Goal: Transaction & Acquisition: Purchase product/service

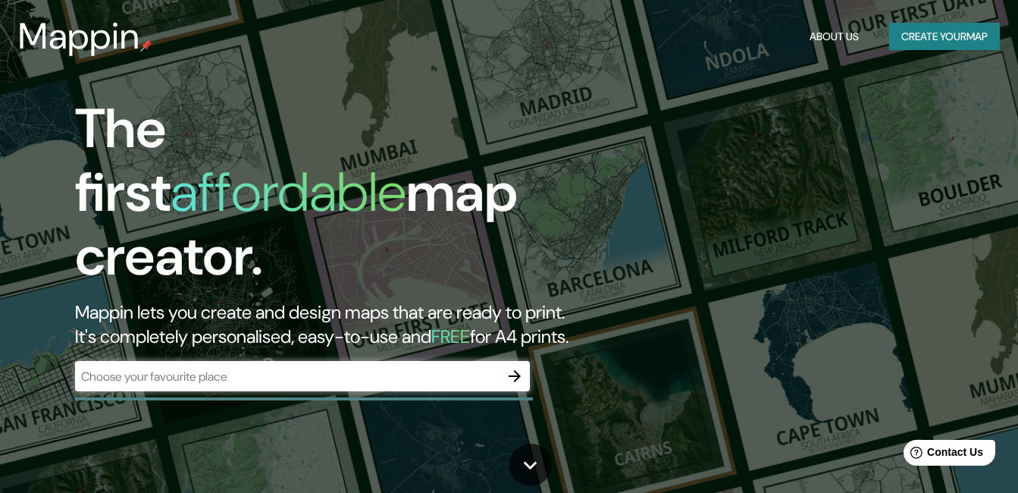
click at [418, 361] on div "​" at bounding box center [302, 376] width 455 height 30
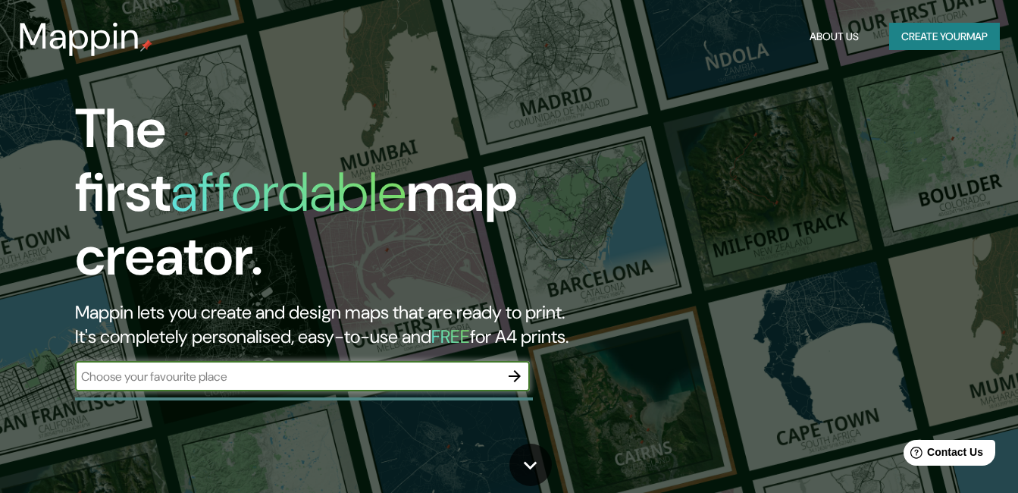
click at [353, 368] on input "text" at bounding box center [287, 376] width 424 height 17
type input "[GEOGRAPHIC_DATA]"
click at [528, 361] on button "button" at bounding box center [514, 376] width 30 height 30
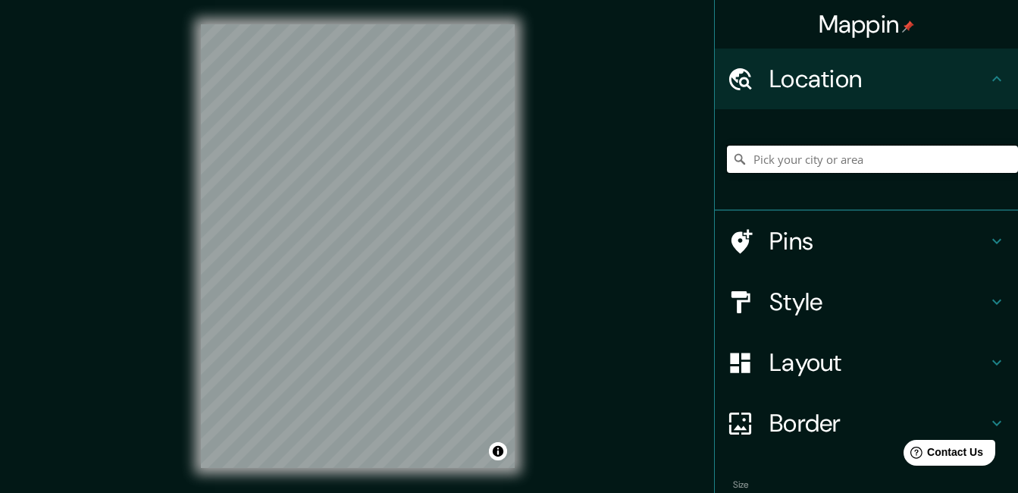
click at [806, 168] on input "Pick your city or area" at bounding box center [872, 158] width 291 height 27
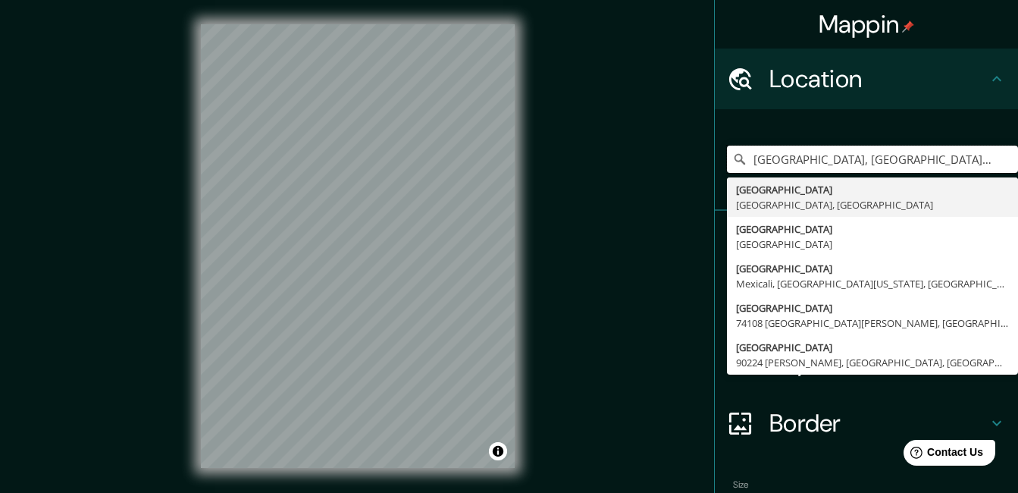
type input "[GEOGRAPHIC_DATA], [GEOGRAPHIC_DATA], [GEOGRAPHIC_DATA]"
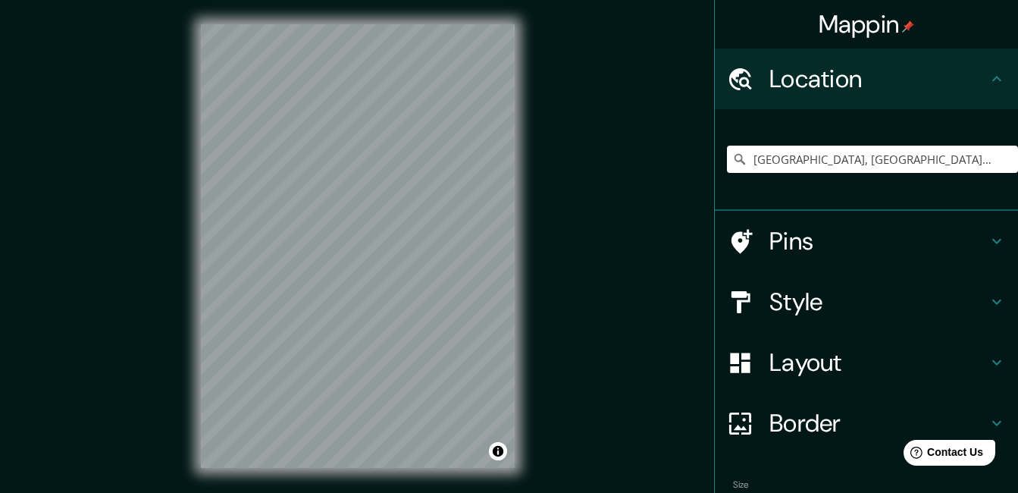
scroll to position [23, 0]
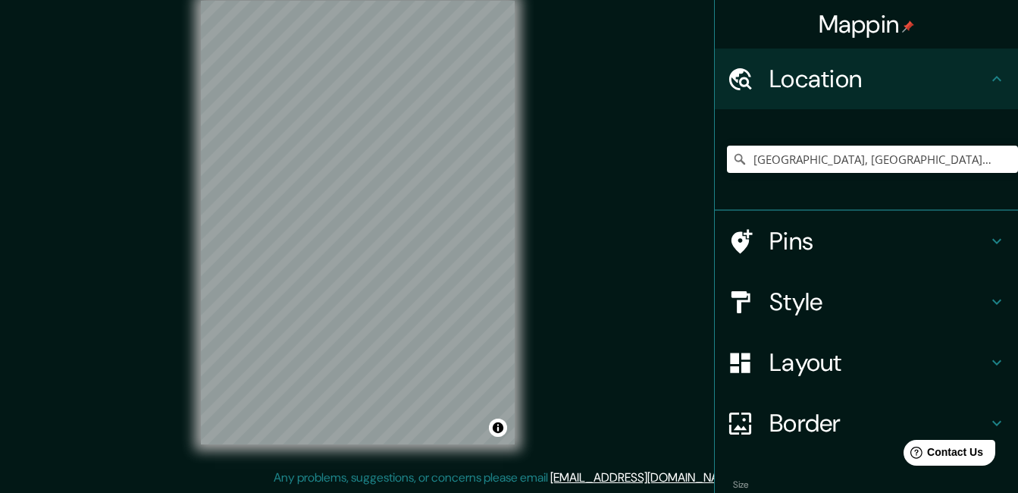
click at [405, 252] on div "Mappin Location [GEOGRAPHIC_DATA], [GEOGRAPHIC_DATA], [GEOGRAPHIC_DATA] [GEOGRA…" at bounding box center [509, 235] width 1018 height 516
drag, startPoint x: 524, startPoint y: 188, endPoint x: 614, endPoint y: 154, distance: 95.7
click at [629, 145] on div "Mappin Location [GEOGRAPHIC_DATA], [GEOGRAPHIC_DATA], [GEOGRAPHIC_DATA] [GEOGRA…" at bounding box center [509, 235] width 1018 height 516
click at [792, 244] on h4 "Pins" at bounding box center [878, 241] width 218 height 30
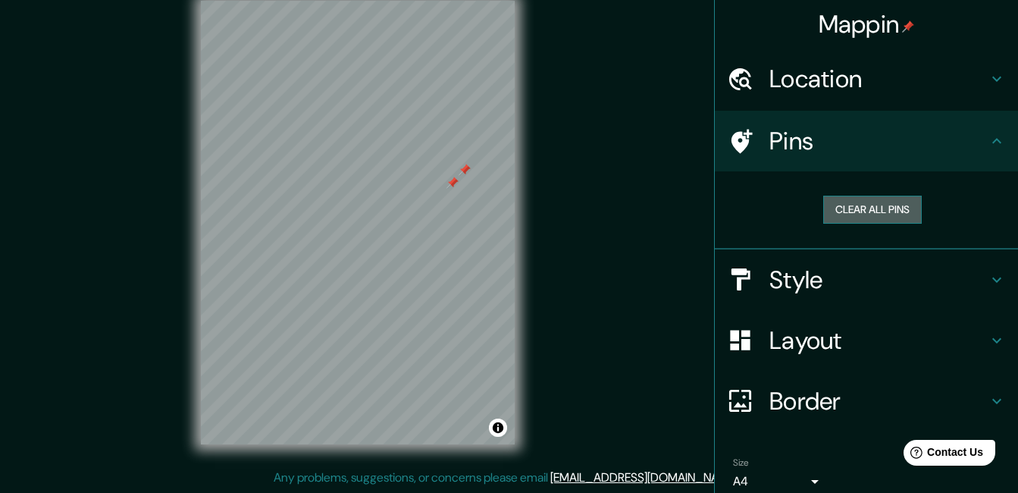
click at [844, 204] on button "Clear all pins" at bounding box center [872, 210] width 99 height 28
click at [842, 214] on button "Clear all pins" at bounding box center [872, 210] width 99 height 28
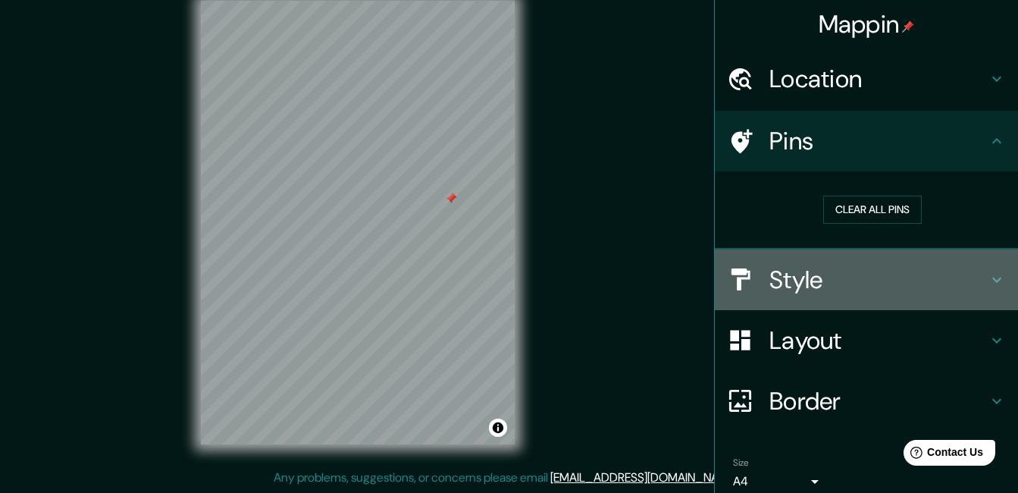
click at [790, 274] on h4 "Style" at bounding box center [878, 279] width 218 height 30
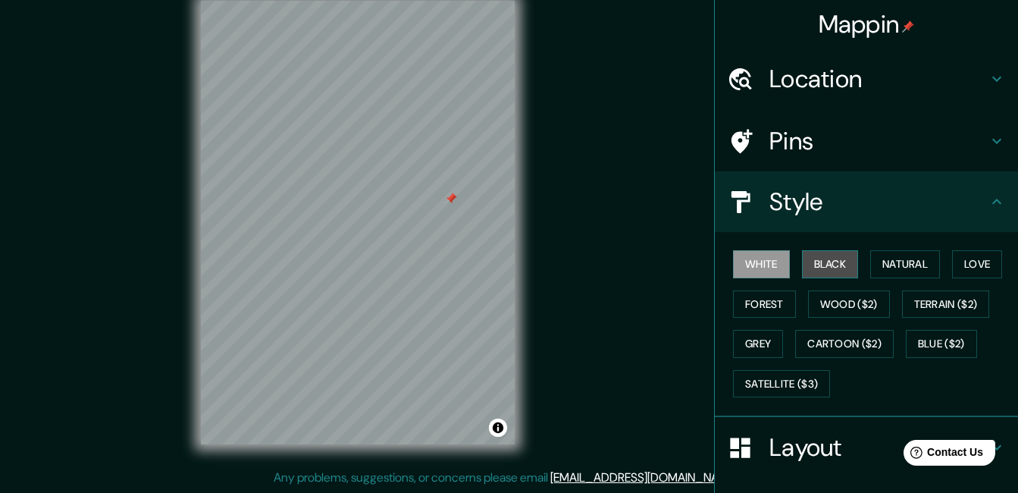
click at [812, 271] on button "Black" at bounding box center [830, 264] width 57 height 28
click at [823, 266] on button "Black" at bounding box center [830, 264] width 57 height 28
click at [831, 264] on button "Black" at bounding box center [830, 264] width 57 height 28
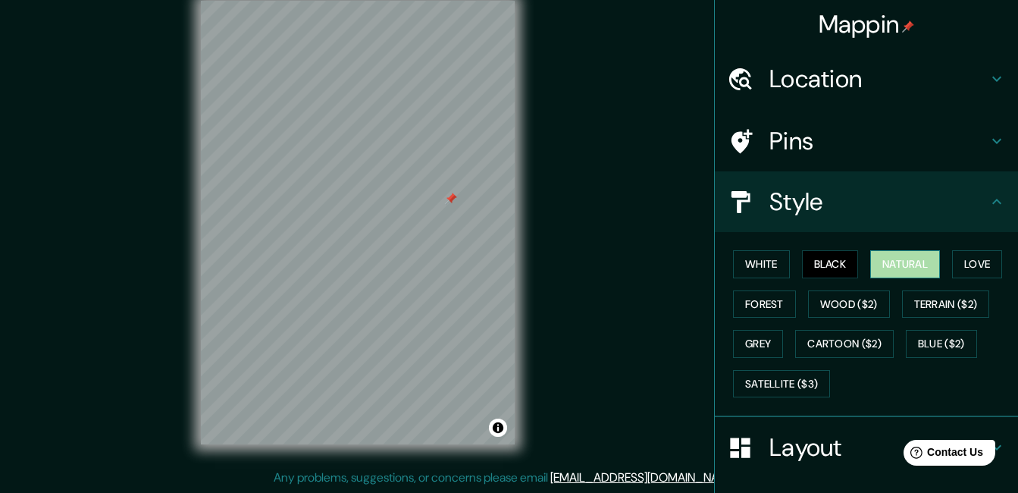
click at [909, 267] on button "Natural" at bounding box center [905, 264] width 70 height 28
click at [752, 265] on button "White" at bounding box center [761, 264] width 57 height 28
click at [930, 264] on button "Natural" at bounding box center [905, 264] width 70 height 28
click at [965, 264] on button "Love" at bounding box center [977, 264] width 50 height 28
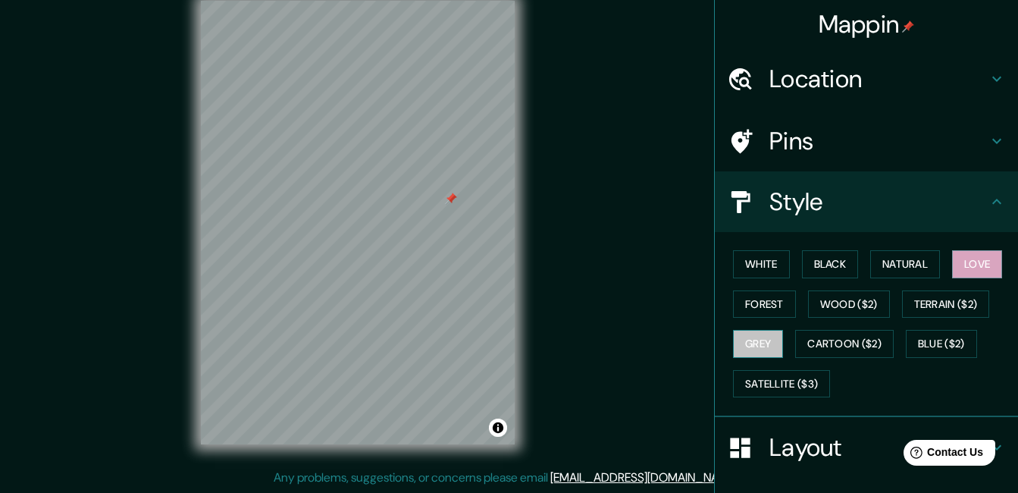
click at [740, 344] on button "Grey" at bounding box center [758, 344] width 50 height 28
click at [761, 257] on button "White" at bounding box center [761, 264] width 57 height 28
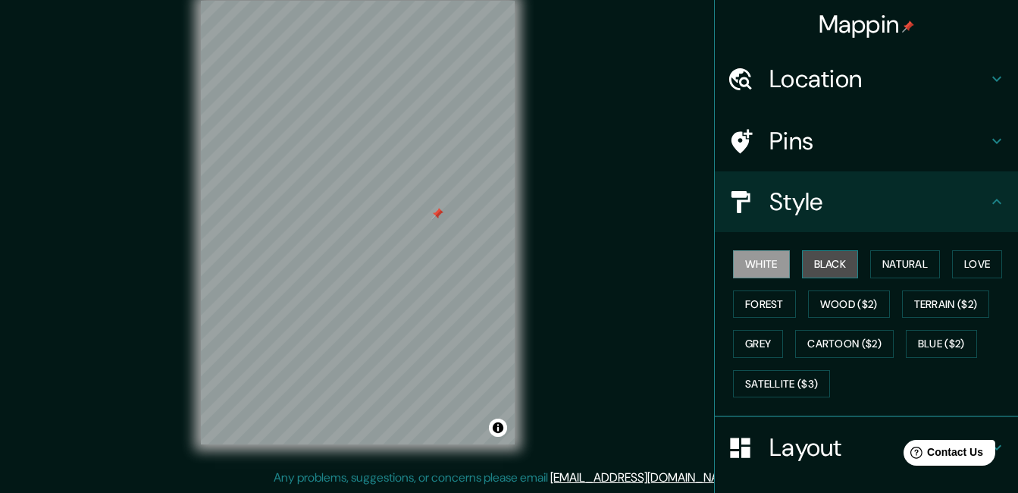
click at [802, 264] on button "Black" at bounding box center [830, 264] width 57 height 28
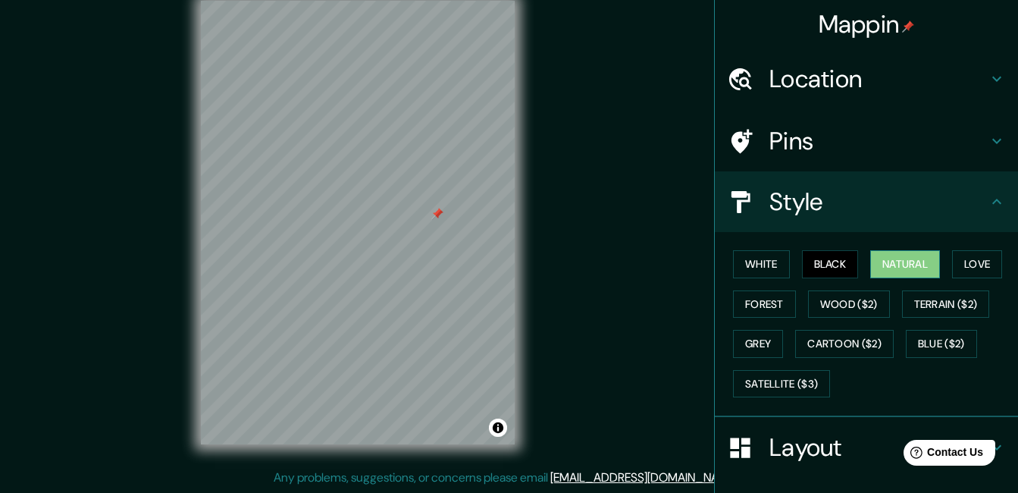
click at [884, 265] on button "Natural" at bounding box center [905, 264] width 70 height 28
click at [960, 261] on button "Love" at bounding box center [977, 264] width 50 height 28
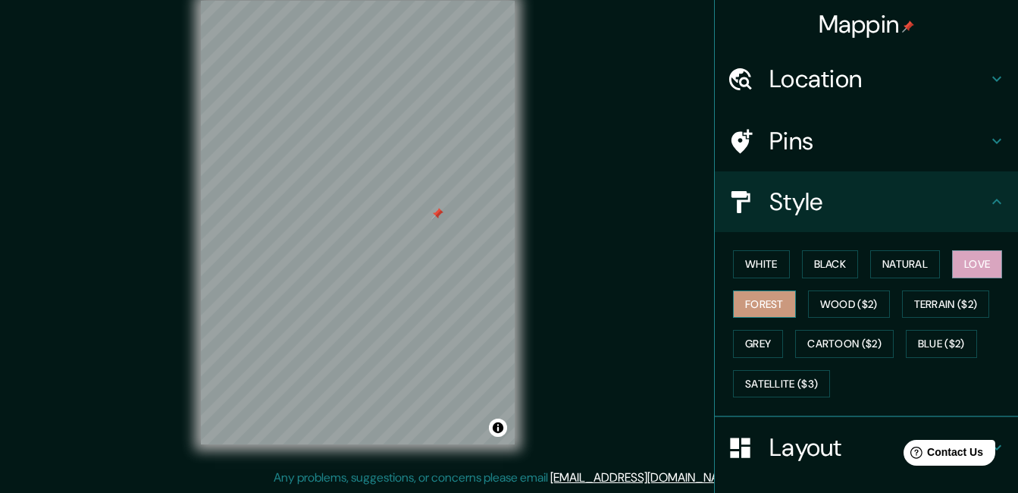
click at [768, 308] on button "Forest" at bounding box center [764, 304] width 63 height 28
click at [752, 346] on button "Grey" at bounding box center [758, 344] width 50 height 28
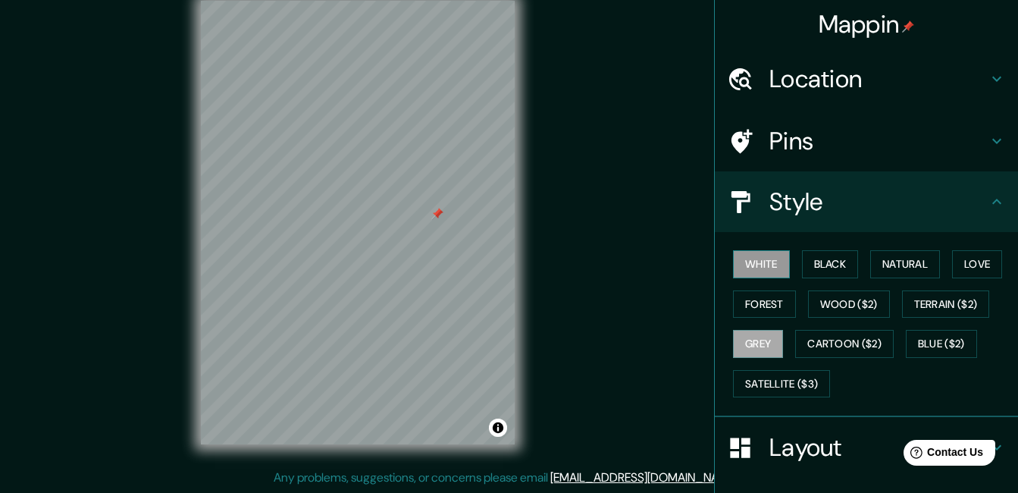
click at [753, 259] on button "White" at bounding box center [761, 264] width 57 height 28
click at [823, 264] on button "Black" at bounding box center [830, 264] width 57 height 28
